Goal: Find specific page/section: Find specific page/section

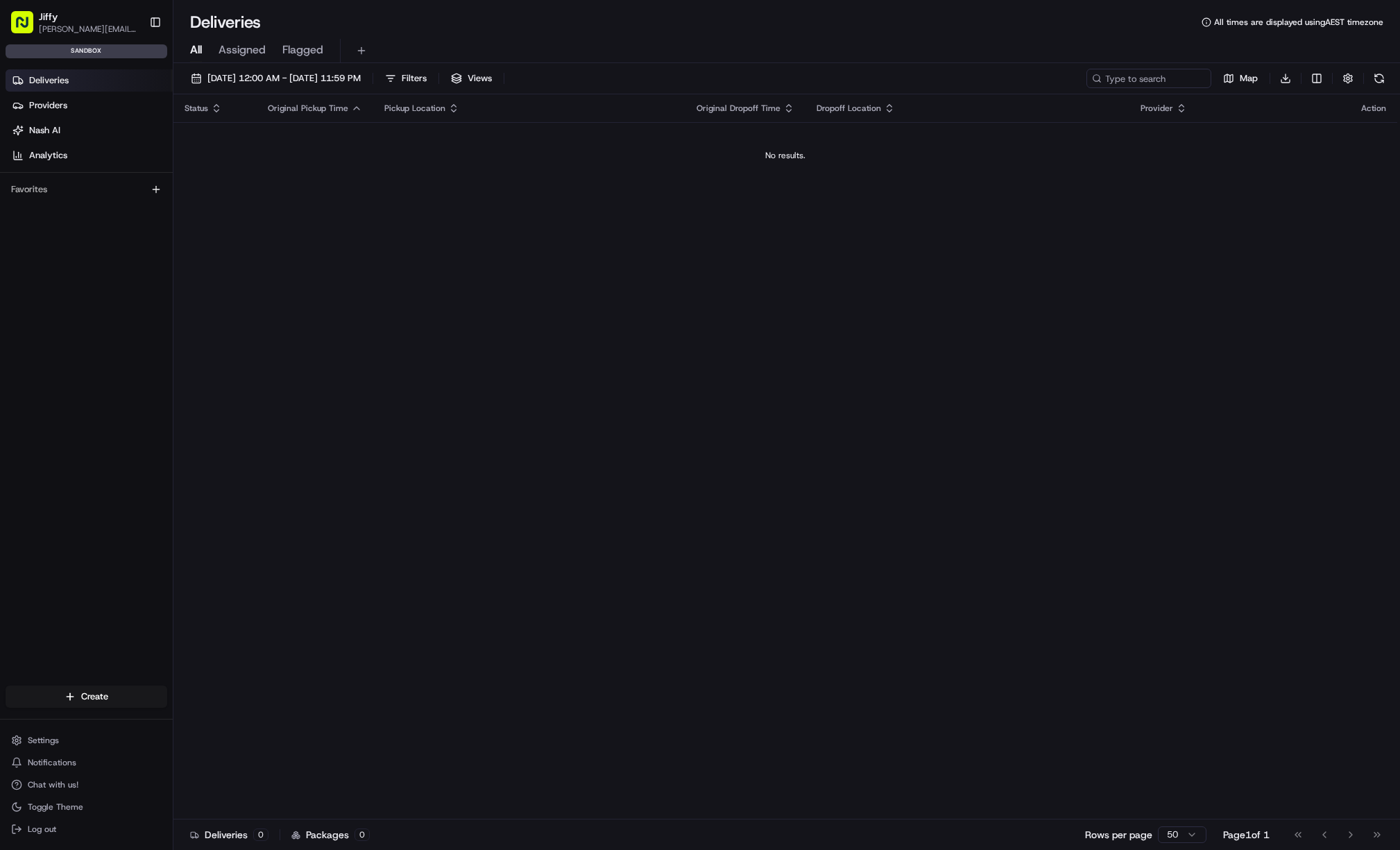
click at [273, 600] on div "Status Original Pickup Time Pickup Location Original Dropoff Time Dropoff Locat…" at bounding box center [785, 456] width 1224 height 725
click at [791, 111] on icon "button" at bounding box center [788, 107] width 11 height 11
